Goal: Task Accomplishment & Management: Manage account settings

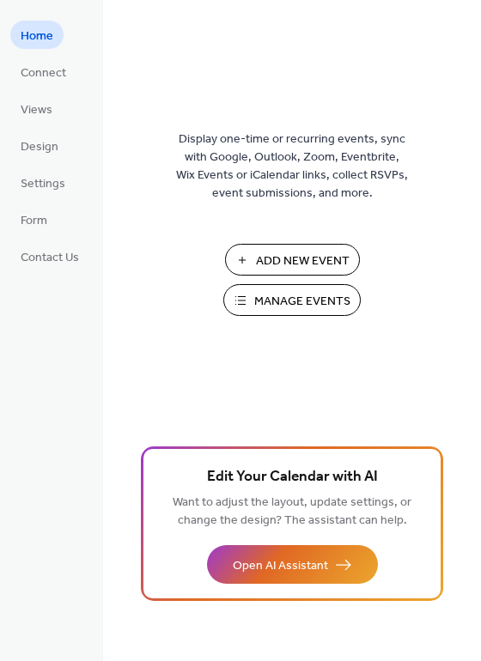
click at [305, 305] on span "Manage Events" at bounding box center [302, 302] width 96 height 18
click at [313, 303] on span "Manage Events" at bounding box center [302, 302] width 96 height 18
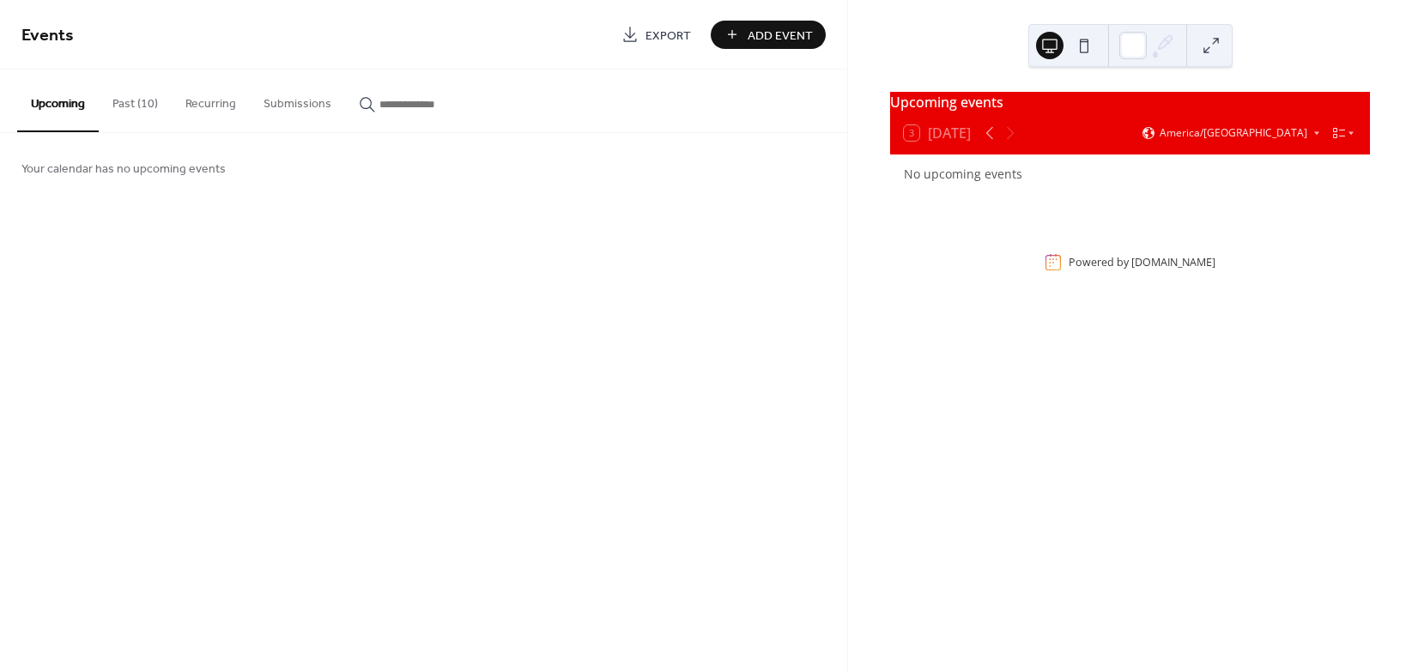
click at [145, 106] on button "Past (10)" at bounding box center [135, 100] width 73 height 61
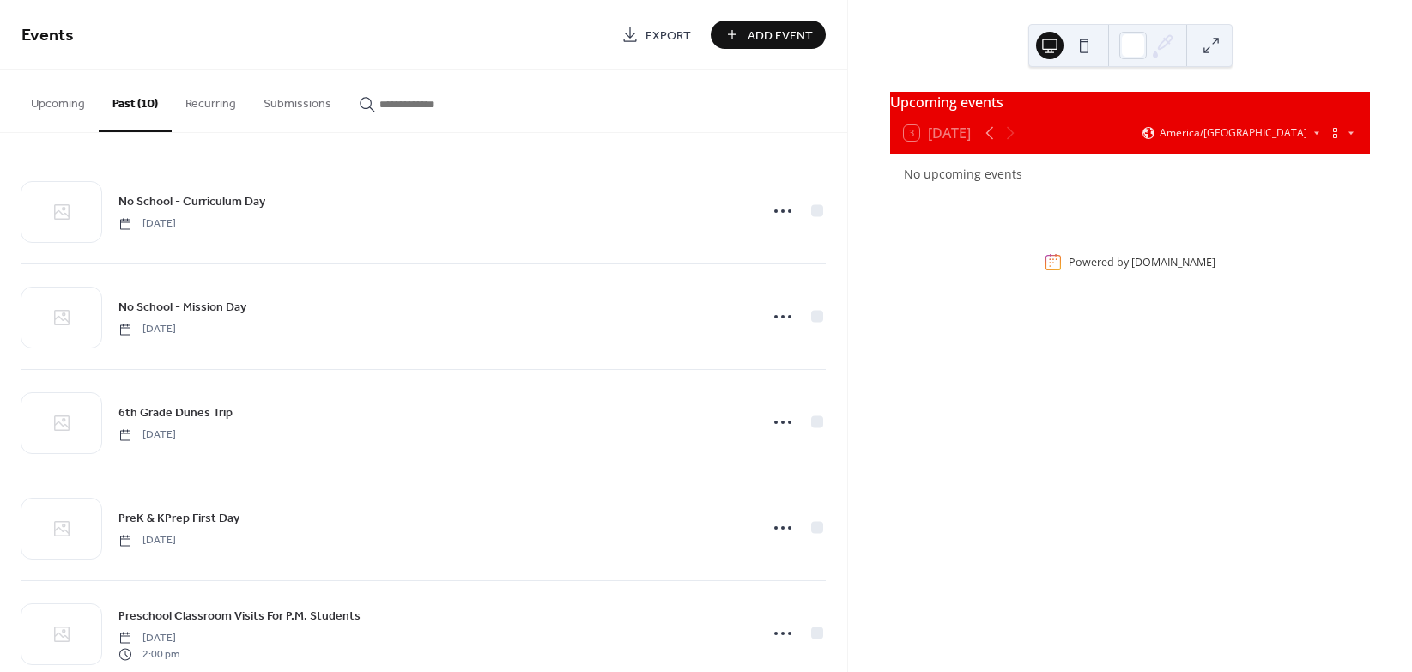
click at [60, 106] on button "Upcoming" at bounding box center [58, 100] width 82 height 61
